Goal: Navigation & Orientation: Go to known website

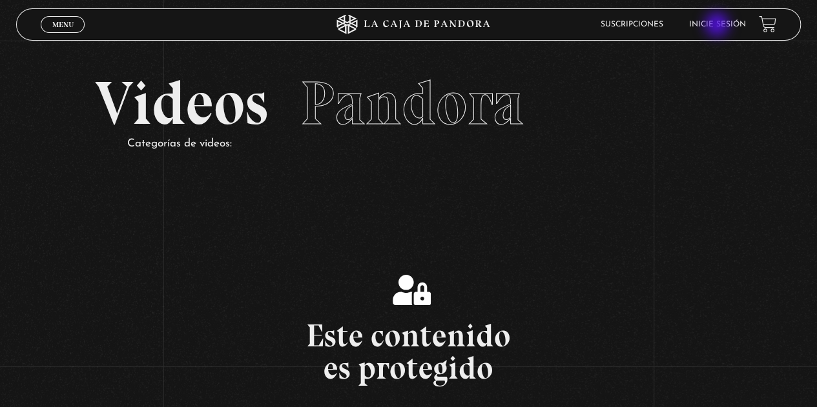
click at [718, 26] on link "Inicie sesión" at bounding box center [717, 25] width 57 height 8
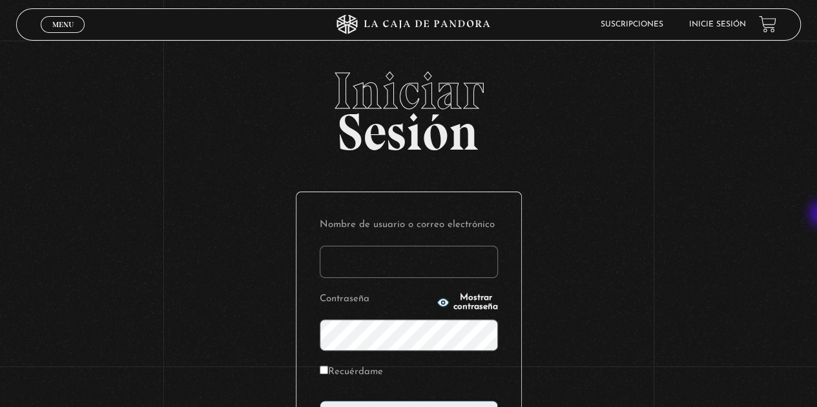
type input "abarcav01@gmail.com"
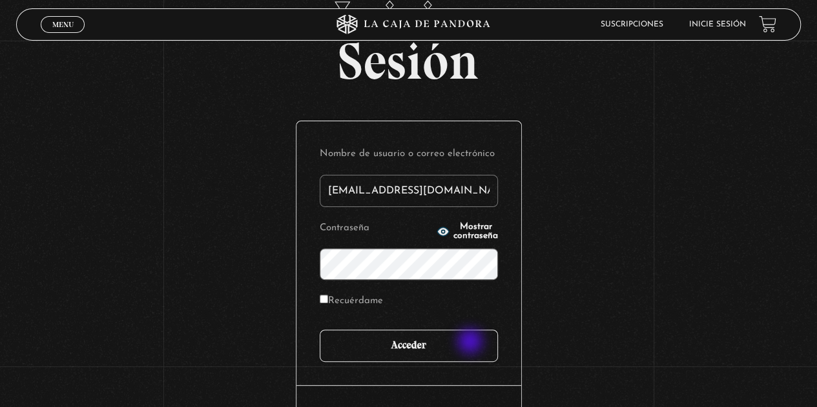
click at [471, 343] on input "Acceder" at bounding box center [409, 346] width 178 height 32
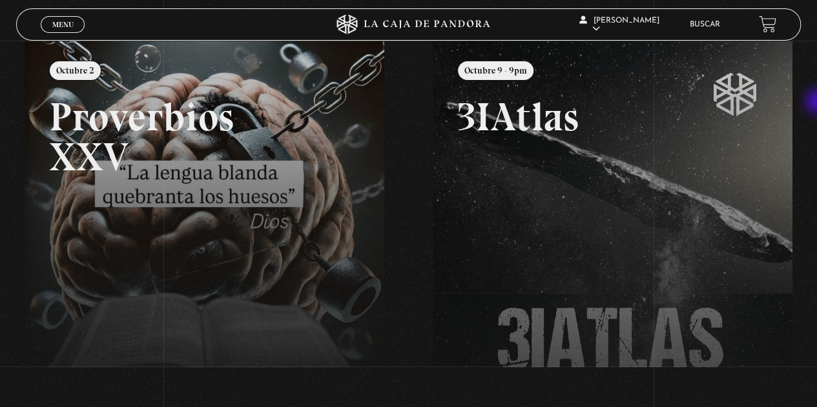
scroll to position [154, 0]
